Goal: Task Accomplishment & Management: Use online tool/utility

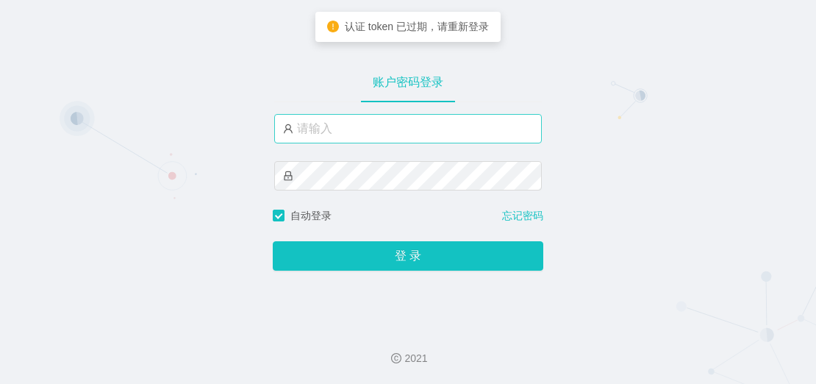
drag, startPoint x: 51, startPoint y: 119, endPoint x: 397, endPoint y: 137, distance: 346.6
click at [114, 122] on div "账户密码登录 自动登录 忘记密码 登 录" at bounding box center [408, 157] width 816 height 315
click at [410, 138] on input "text" at bounding box center [408, 128] width 268 height 29
paste input "admin"
type input "admin"
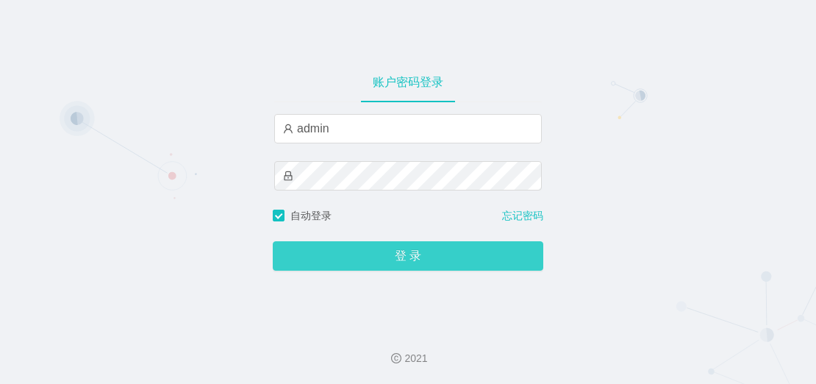
click at [383, 256] on button "登 录" at bounding box center [408, 255] width 270 height 29
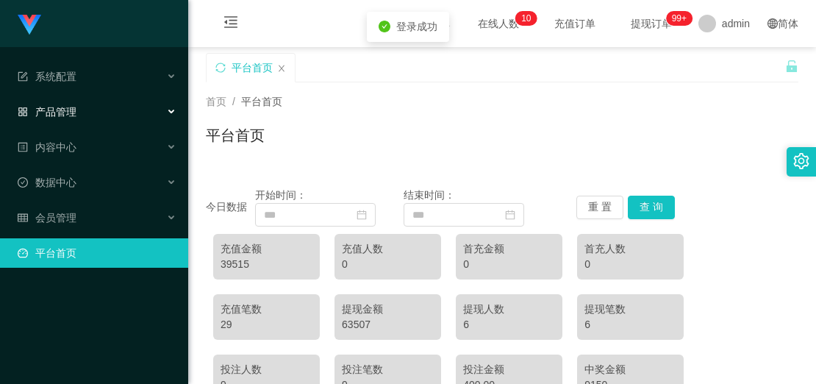
click at [82, 104] on div "产品管理" at bounding box center [94, 111] width 188 height 29
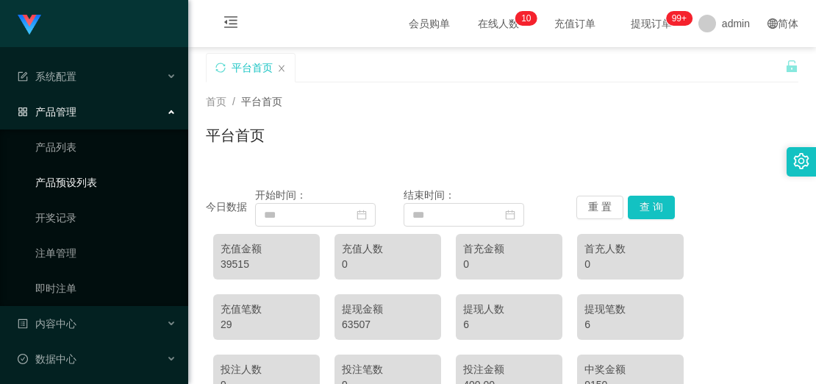
click at [76, 180] on link "产品预设列表" at bounding box center [105, 182] width 141 height 29
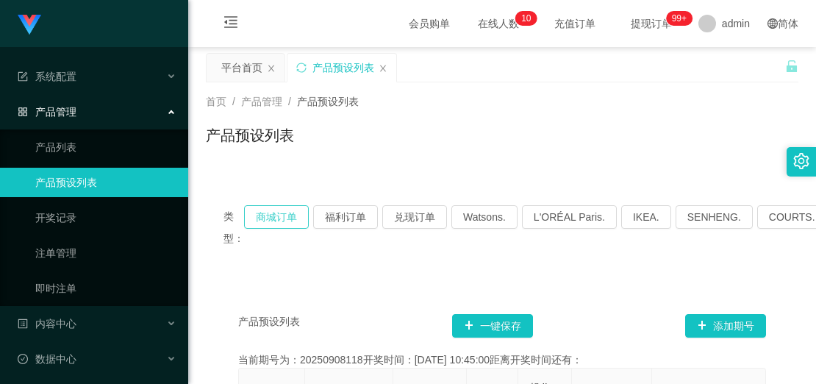
click at [268, 214] on button "商城订单" at bounding box center [276, 217] width 65 height 24
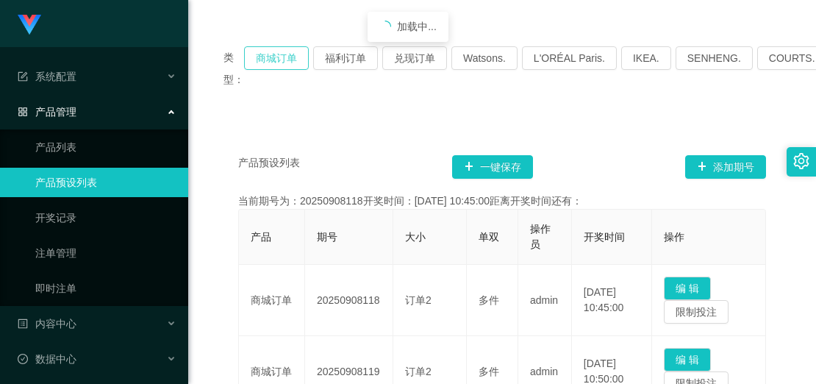
scroll to position [220, 0]
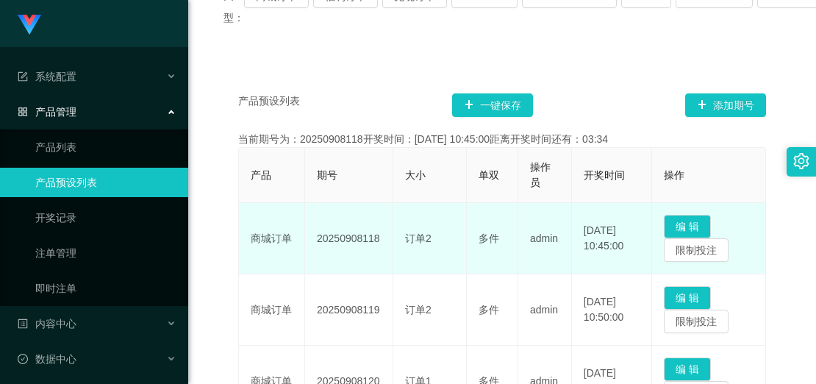
drag, startPoint x: 381, startPoint y: 241, endPoint x: 363, endPoint y: 240, distance: 18.4
click at [363, 240] on td "20250908118" at bounding box center [349, 238] width 88 height 71
copy td "118"
